Goal: Navigation & Orientation: Find specific page/section

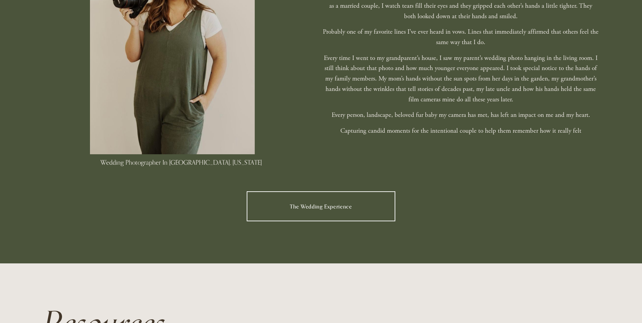
scroll to position [539, 0]
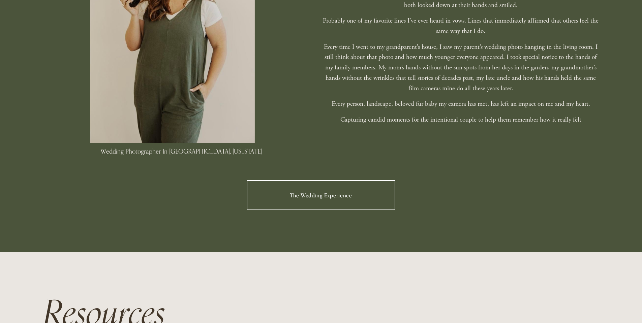
click at [367, 182] on link "The Wedding Experience" at bounding box center [321, 195] width 149 height 30
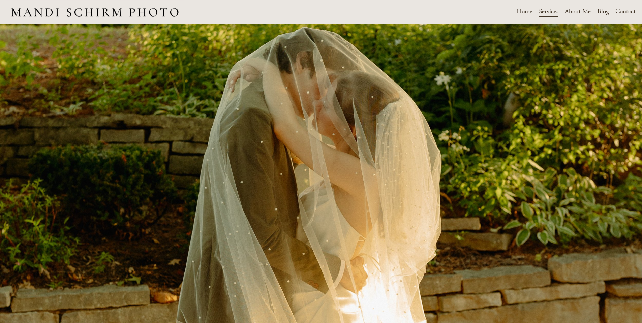
click at [585, 12] on link "About Me" at bounding box center [578, 12] width 26 height 12
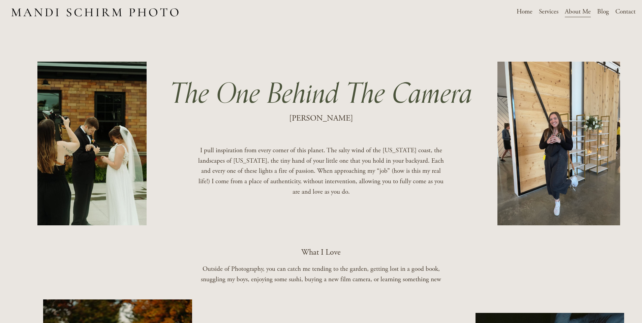
click at [553, 15] on span "Services" at bounding box center [549, 12] width 20 height 10
click at [0, 0] on span "Weddings" at bounding box center [0, 0] width 0 height 0
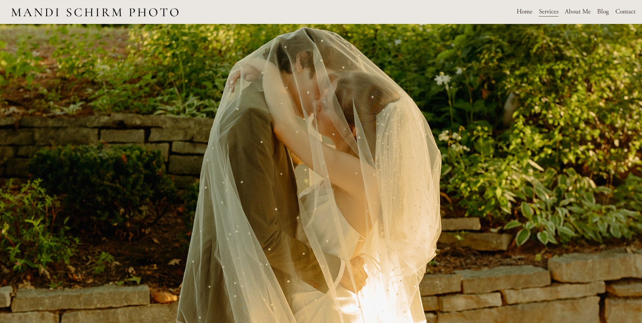
click at [527, 14] on link "Home" at bounding box center [525, 12] width 16 height 12
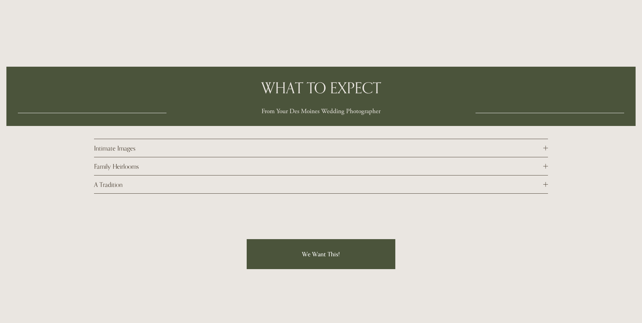
scroll to position [2365, 0]
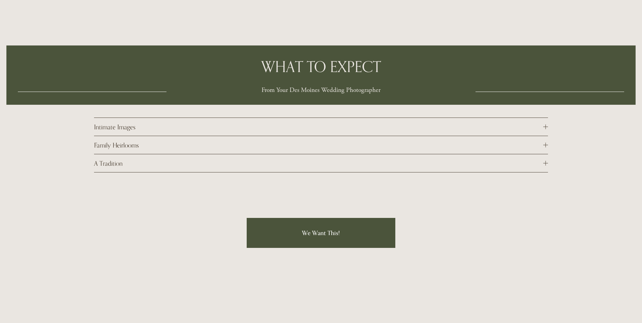
click at [538, 123] on span "Intimate Images" at bounding box center [318, 127] width 449 height 8
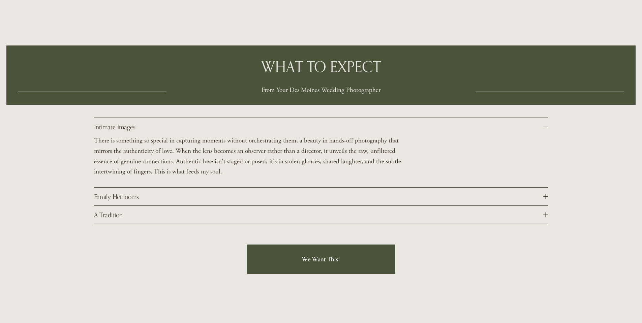
click at [538, 123] on span "Intimate Images" at bounding box center [318, 127] width 449 height 8
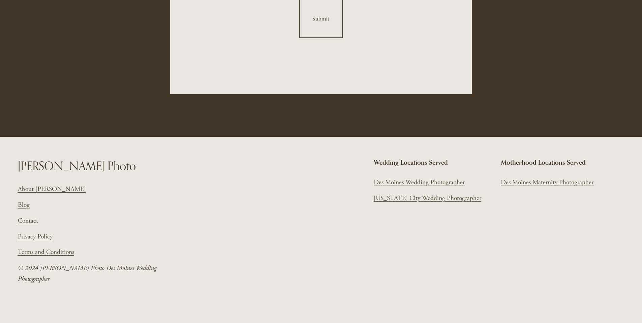
scroll to position [3592, 0]
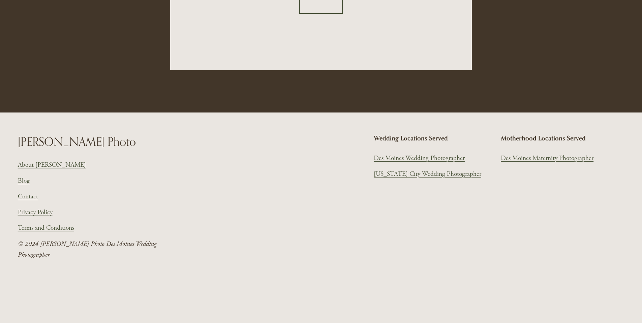
click at [417, 153] on link "Des Moines Wedding Photographer" at bounding box center [419, 158] width 91 height 10
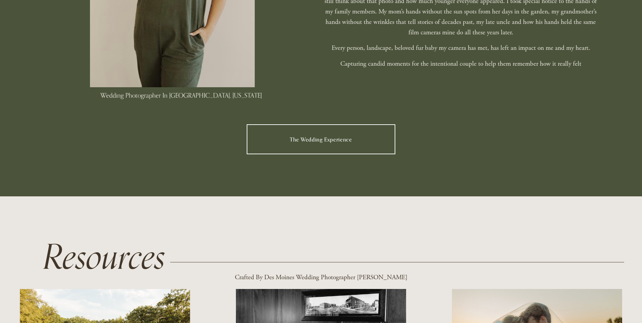
scroll to position [607, 0]
